Goal: Task Accomplishment & Management: Use online tool/utility

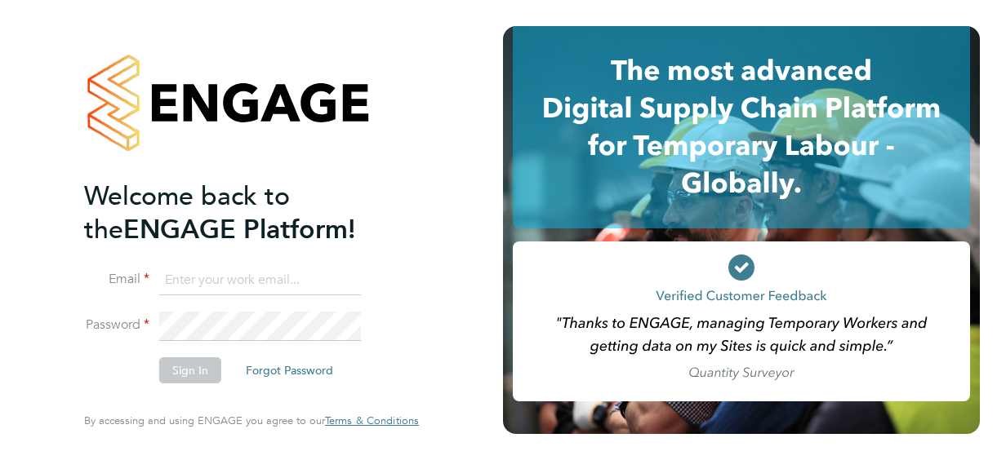
type input "Grace.Harris@justice.gov.uk"
click at [192, 372] on button "Sign In" at bounding box center [190, 371] width 62 height 26
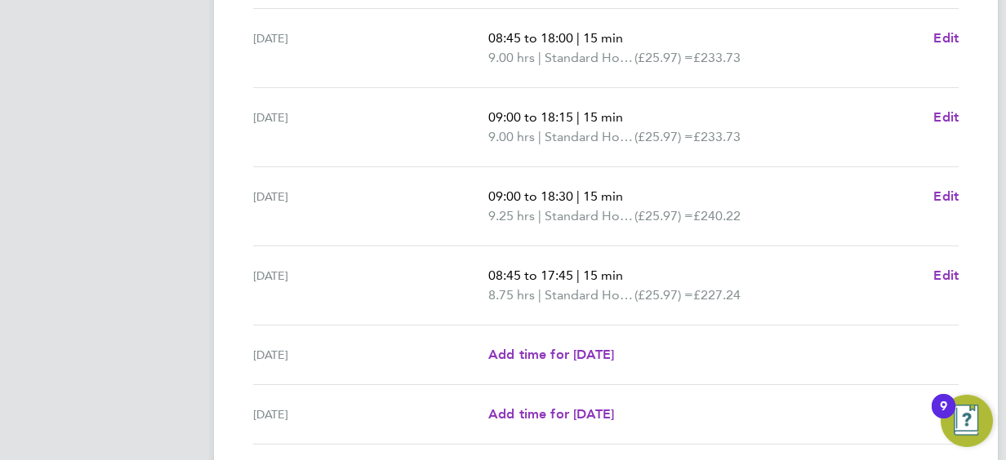
scroll to position [653, 0]
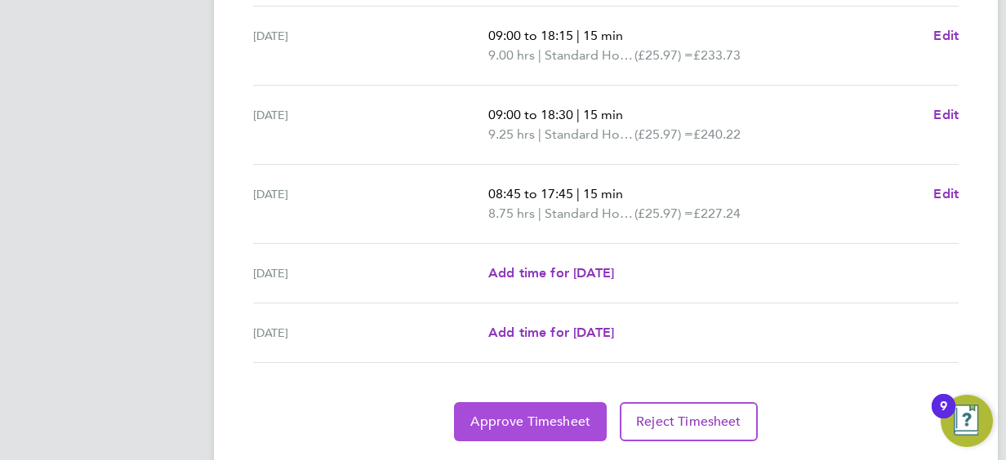
click at [545, 414] on span "Approve Timesheet" at bounding box center [530, 422] width 120 height 16
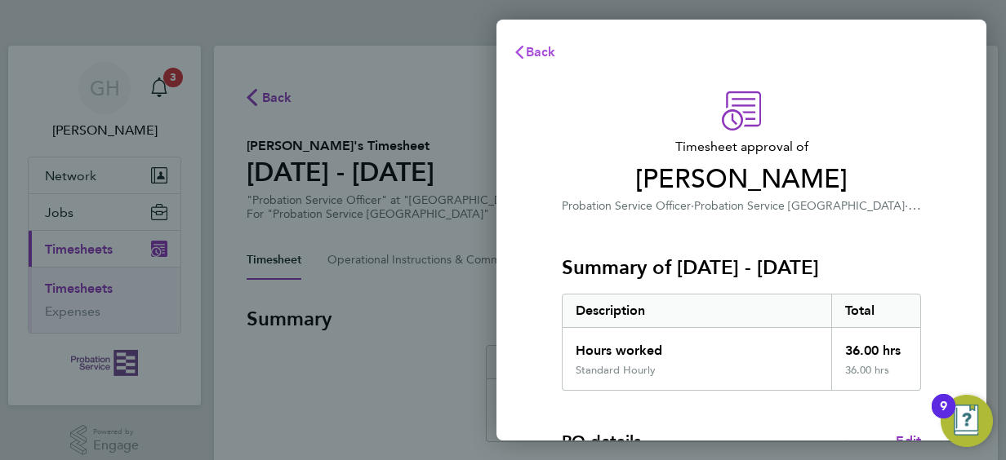
click at [528, 49] on span "Back" at bounding box center [541, 52] width 30 height 16
